Goal: Information Seeking & Learning: Learn about a topic

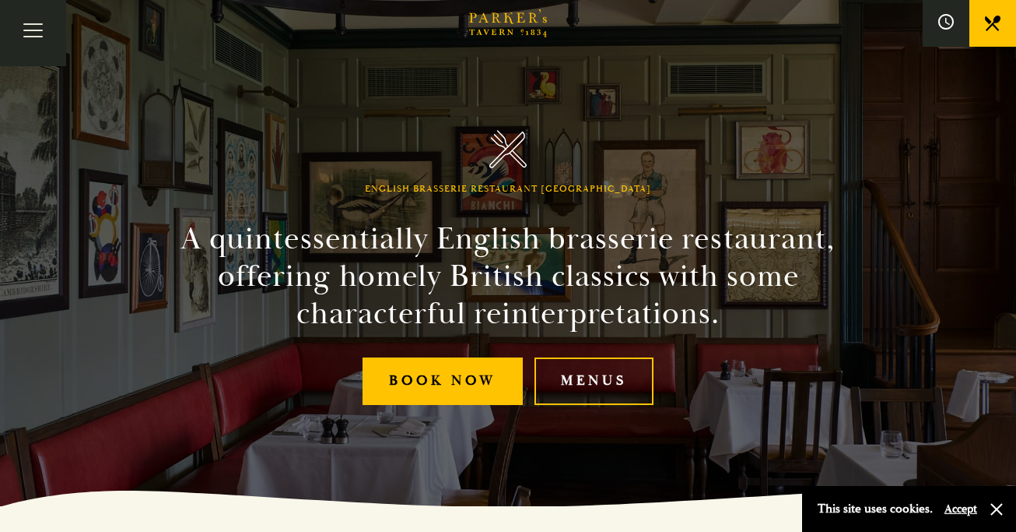
scroll to position [37, 0]
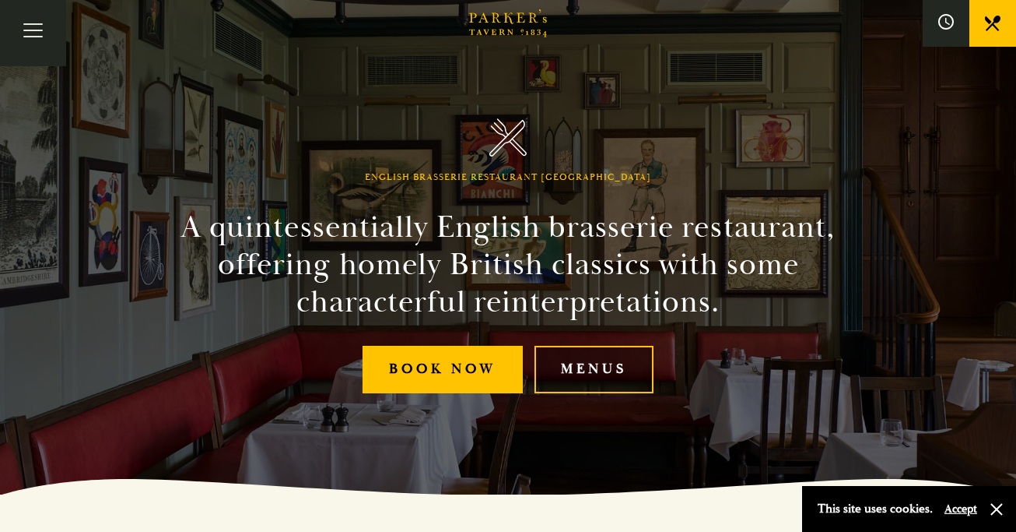
click at [592, 372] on link "Menus" at bounding box center [594, 369] width 119 height 47
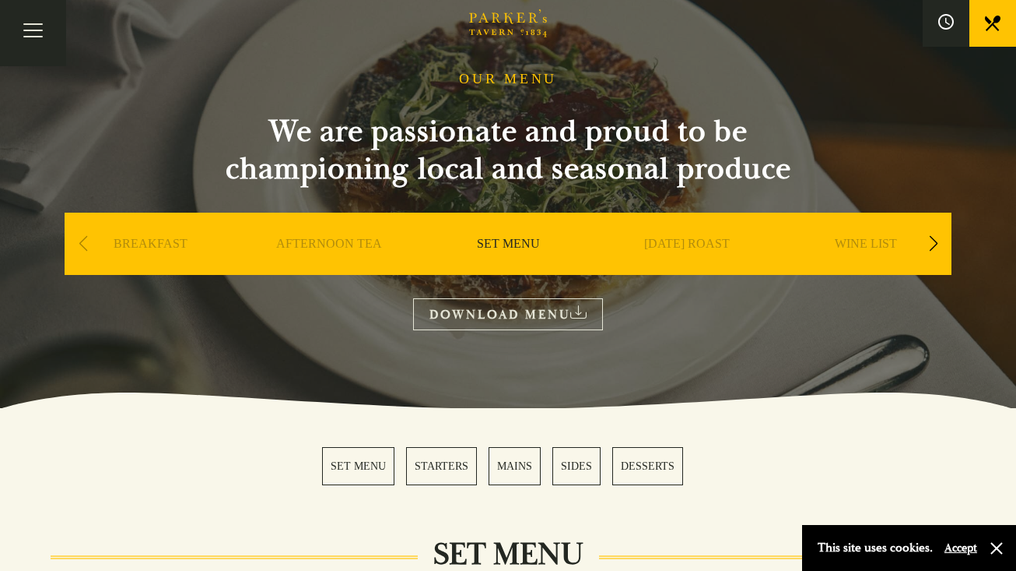
scroll to position [55, 0]
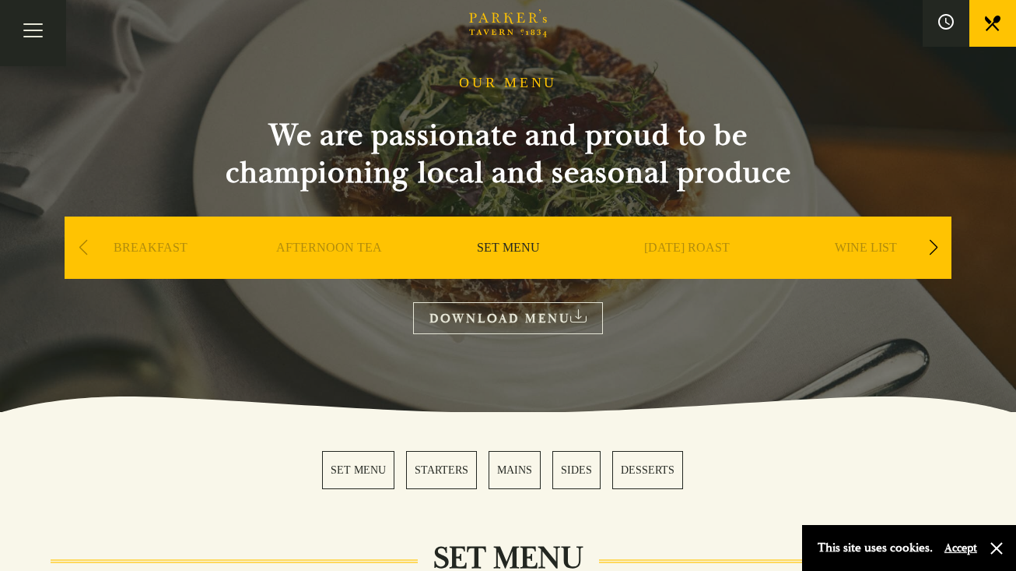
click at [349, 469] on link "SET MENU" at bounding box center [358, 470] width 72 height 38
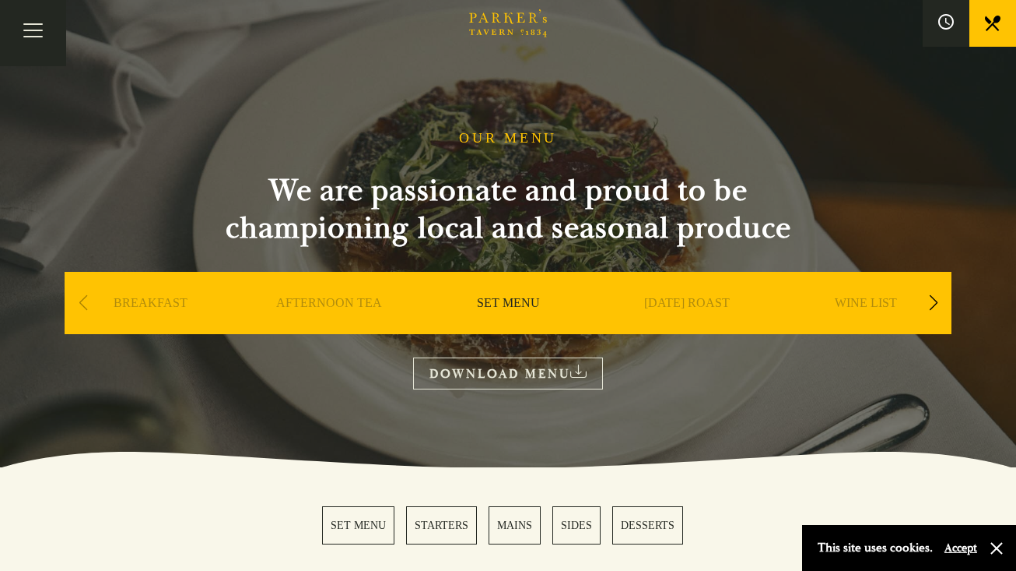
scroll to position [55, 0]
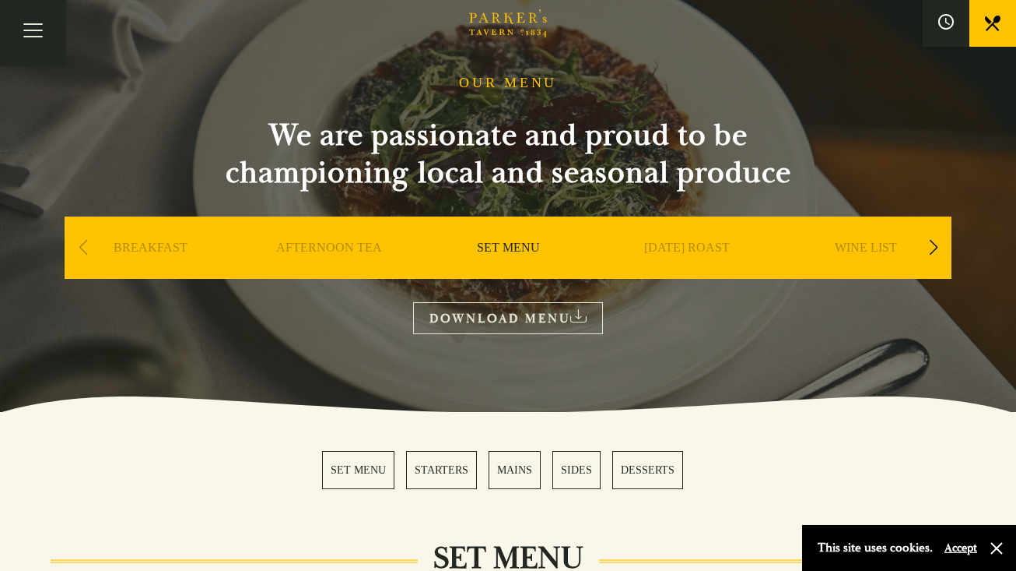
click at [430, 472] on link "STARTERS" at bounding box center [441, 470] width 71 height 38
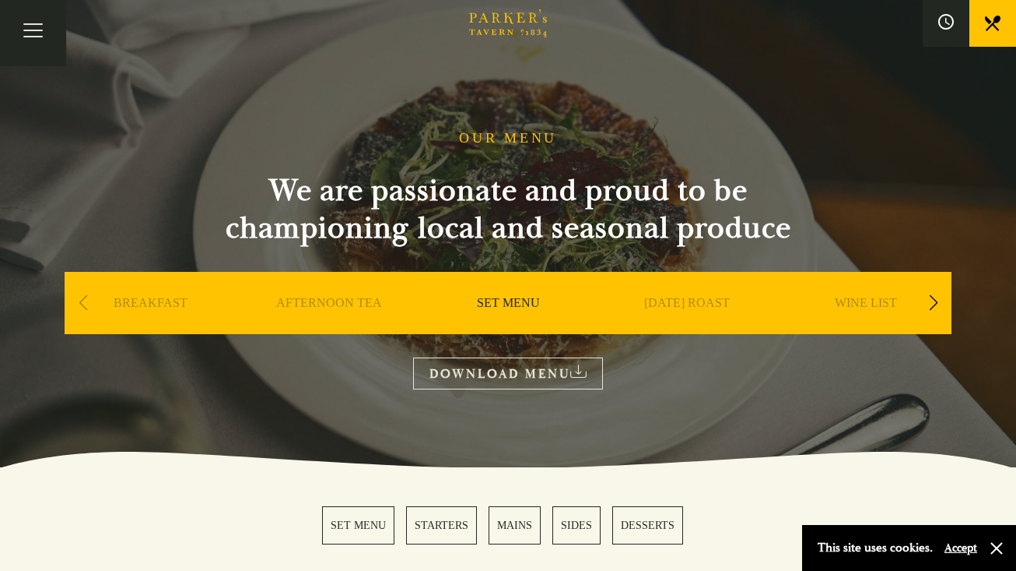
click at [938, 303] on div "Next slide" at bounding box center [933, 303] width 21 height 34
click at [497, 303] on link "A LA CARTE" at bounding box center [508, 326] width 72 height 62
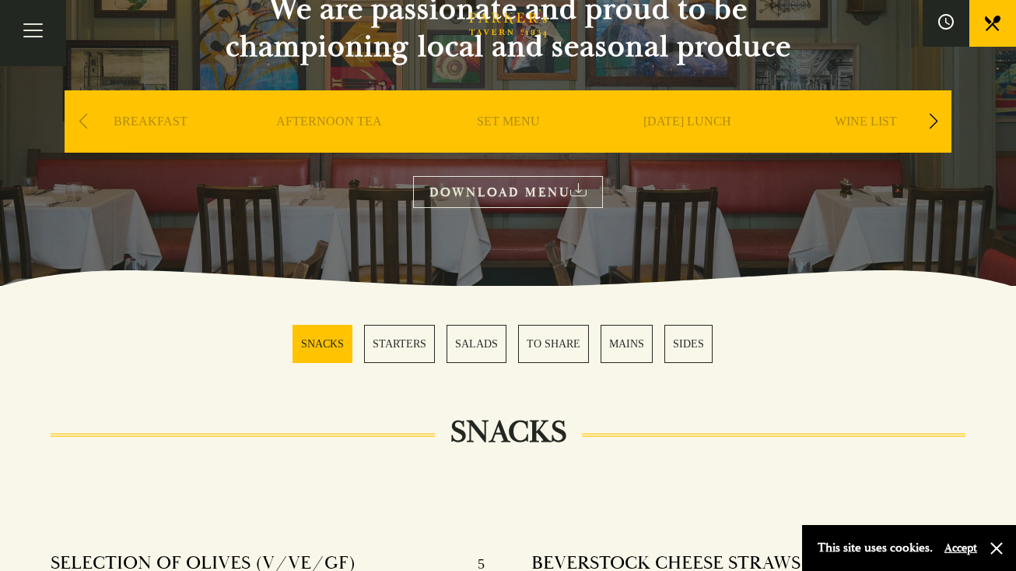
scroll to position [182, 0]
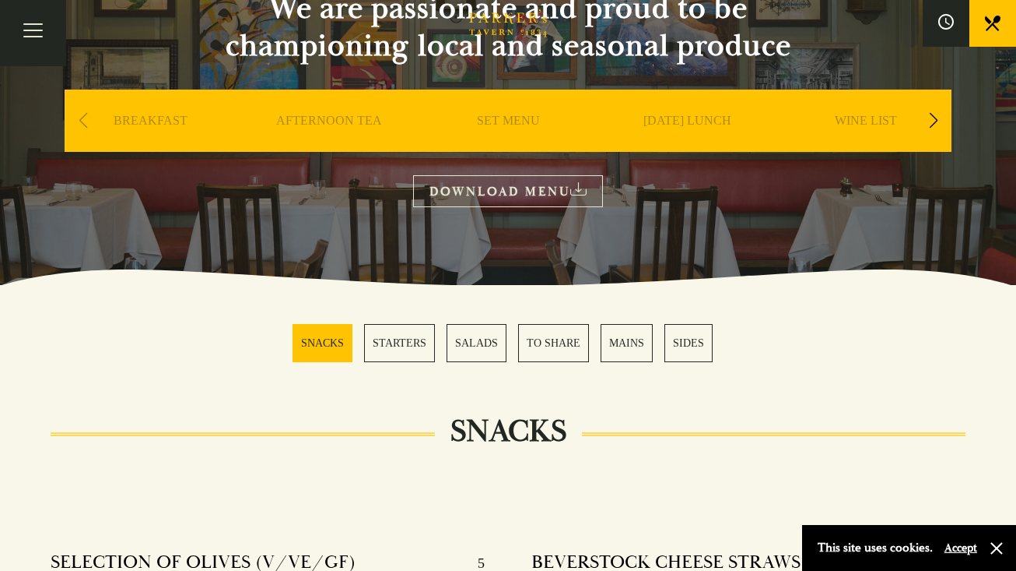
click at [333, 341] on link "SNACKS" at bounding box center [323, 343] width 60 height 38
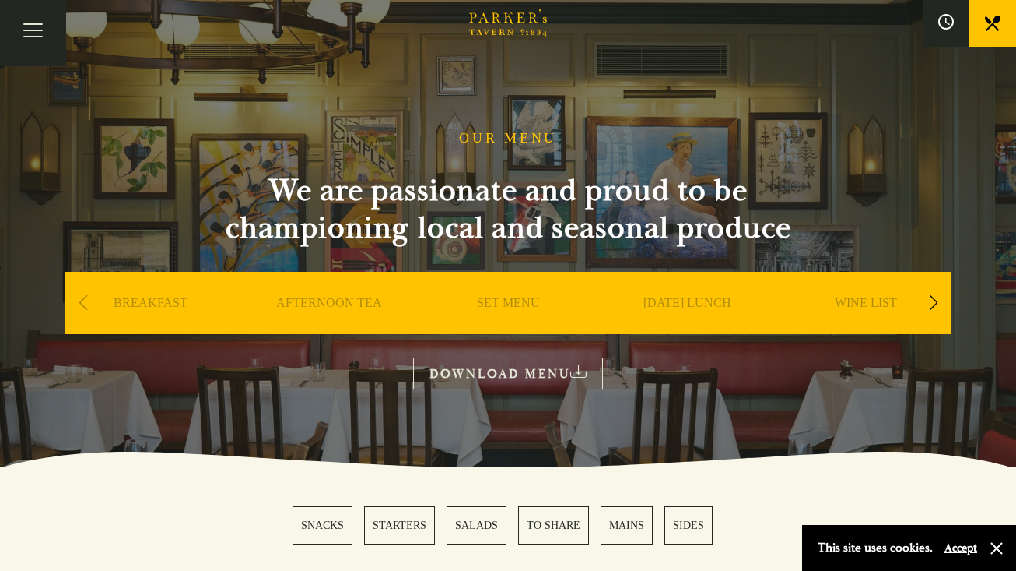
click at [853, 302] on link "WINE LIST" at bounding box center [866, 326] width 62 height 62
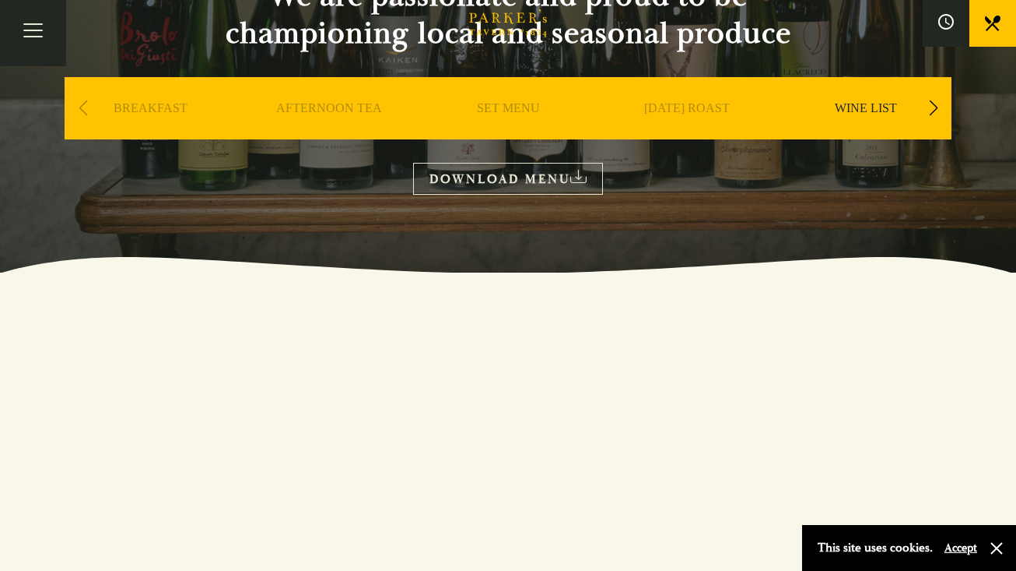
scroll to position [153, 0]
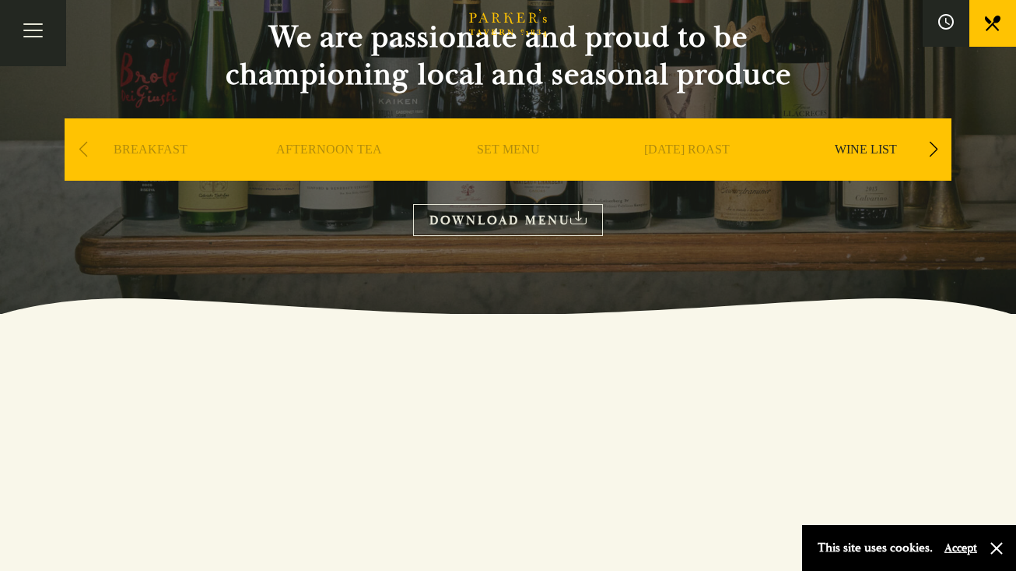
click at [858, 151] on link "WINE LIST" at bounding box center [866, 173] width 62 height 62
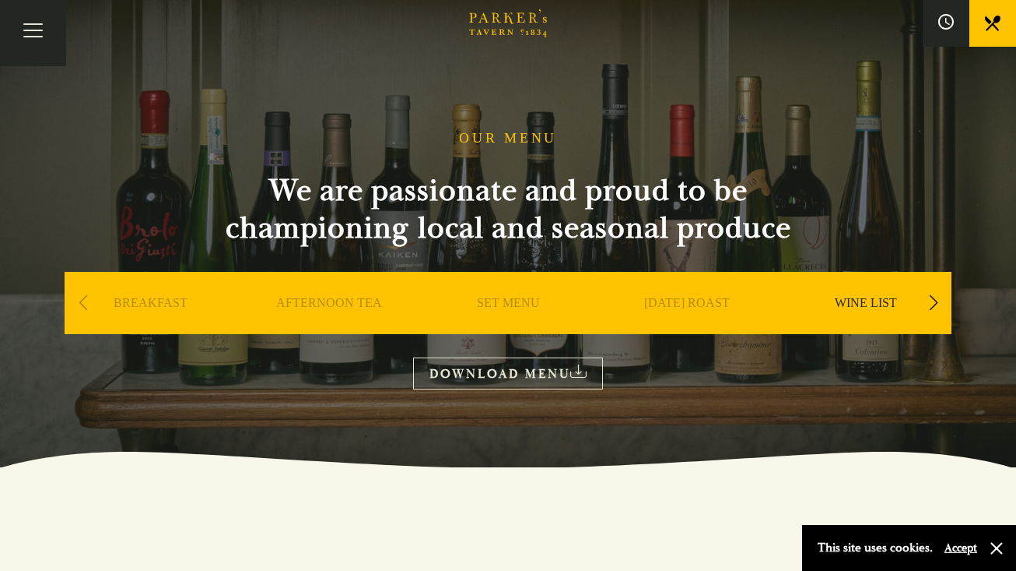
click at [509, 373] on link "DOWNLOAD MENU" at bounding box center [508, 373] width 190 height 32
